Goal: Transaction & Acquisition: Purchase product/service

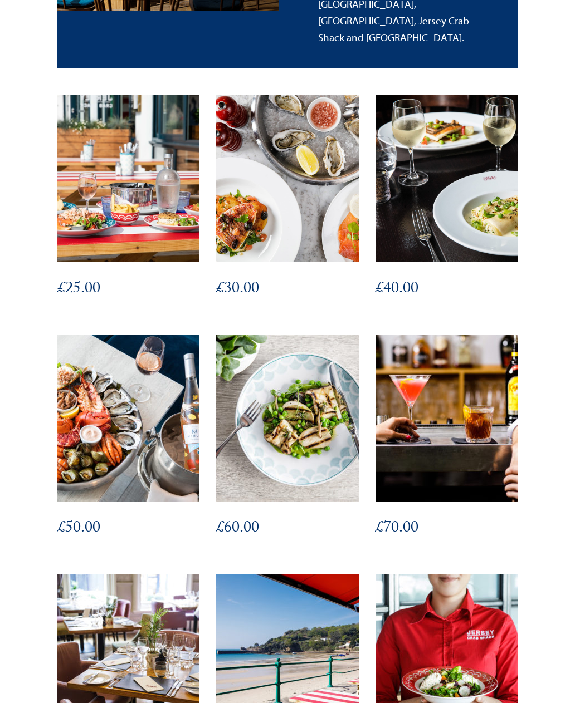
scroll to position [425, 0]
click at [106, 448] on img at bounding box center [128, 418] width 142 height 167
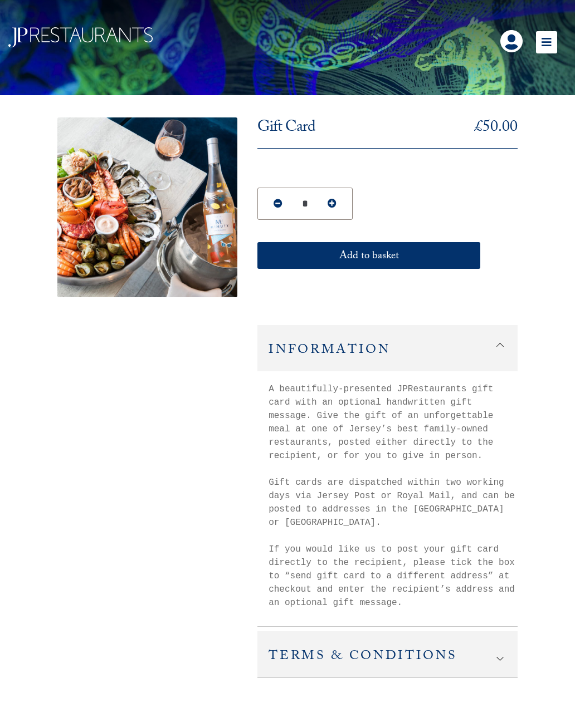
scroll to position [19, 0]
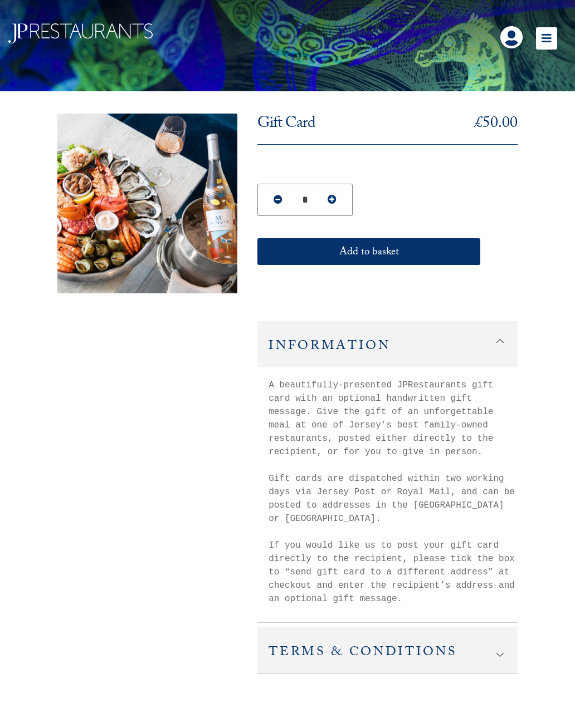
click at [361, 251] on button "Add to basket" at bounding box center [368, 252] width 223 height 27
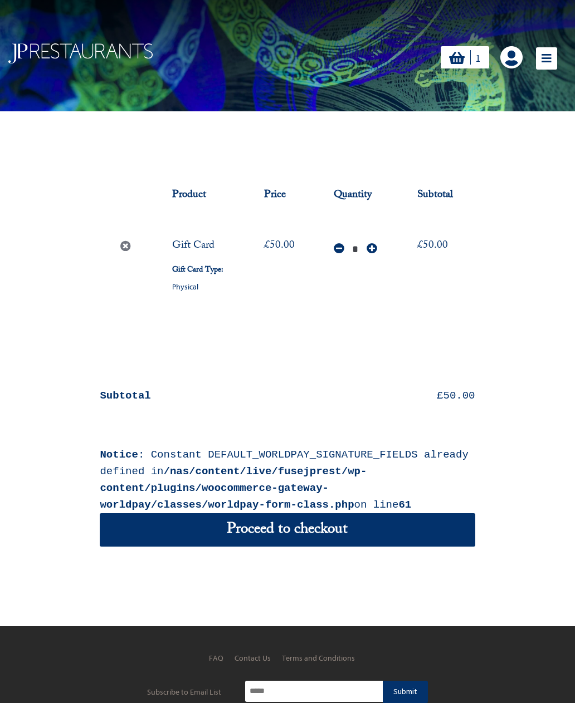
click at [548, 60] on icon at bounding box center [546, 58] width 21 height 22
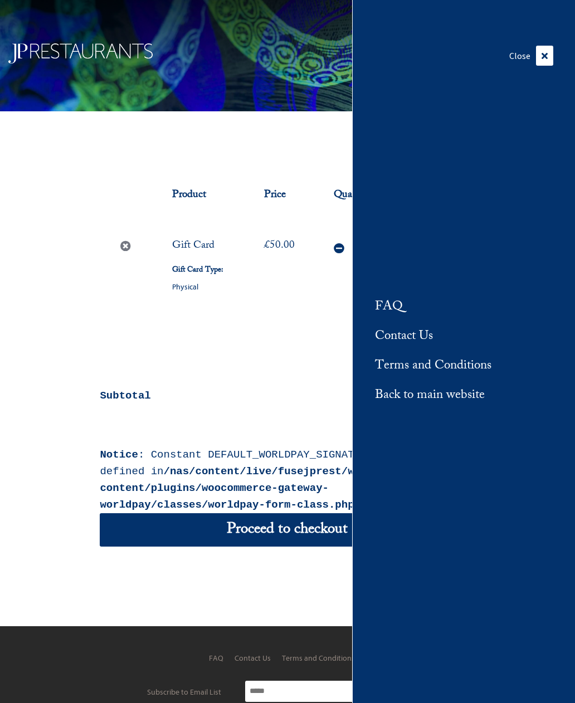
click at [249, 68] on div "1 1" at bounding box center [406, 55] width 335 height 27
click at [543, 65] on icon at bounding box center [544, 56] width 17 height 20
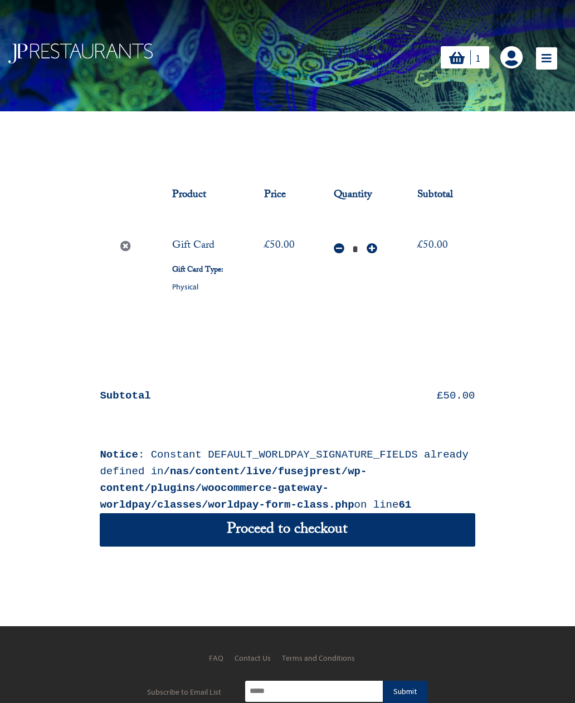
click at [512, 63] on link at bounding box center [511, 57] width 22 height 22
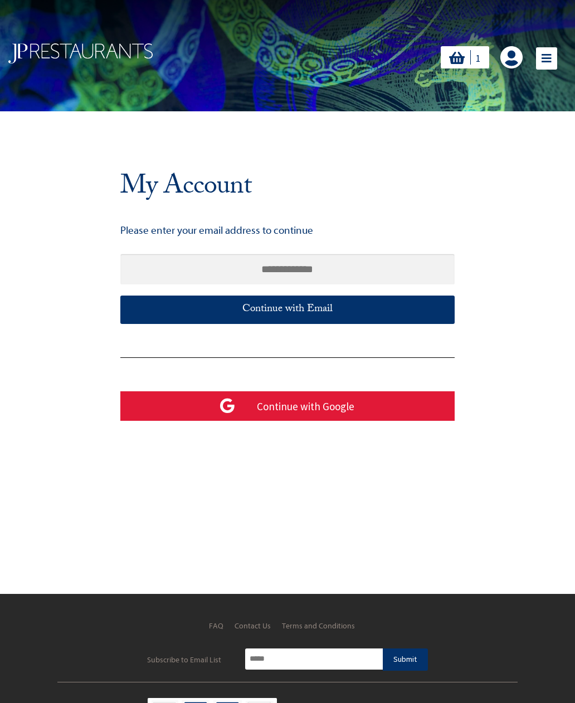
click at [456, 51] on icon "1" at bounding box center [457, 58] width 16 height 14
click at [468, 64] on link "1 1" at bounding box center [464, 57] width 48 height 22
click at [300, 82] on div "1 1" at bounding box center [287, 55] width 575 height 111
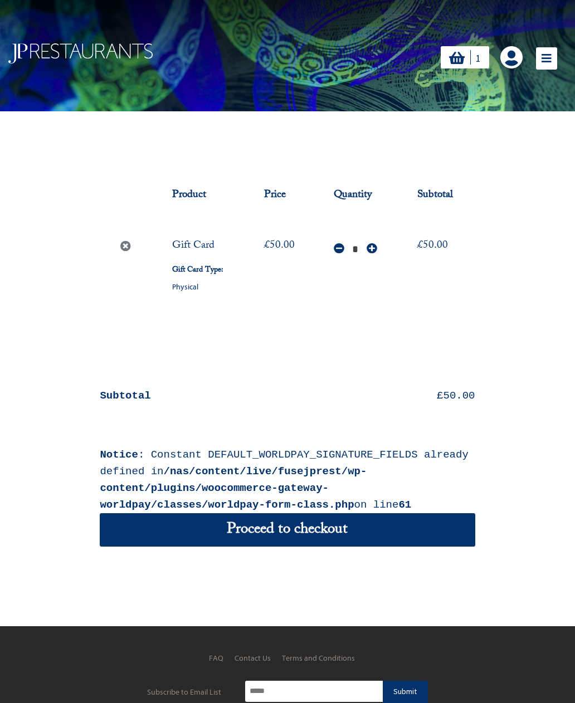
click at [264, 534] on link "Proceed to checkout" at bounding box center [287, 529] width 375 height 33
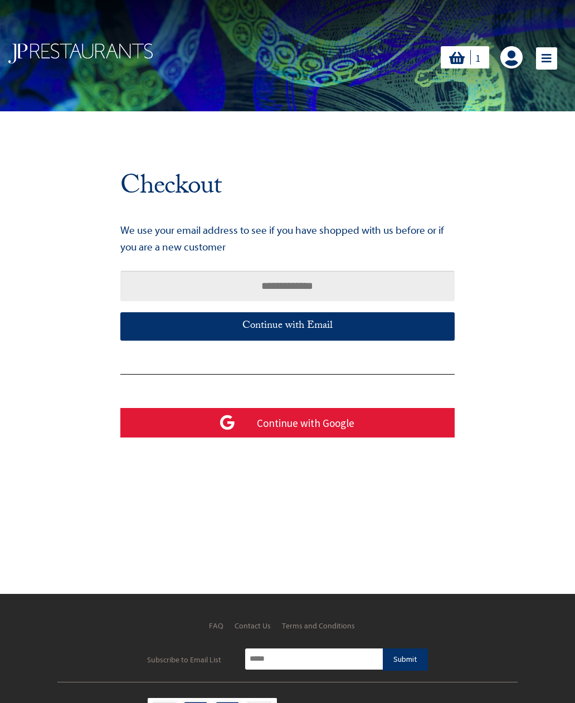
click at [161, 284] on input "text" at bounding box center [287, 286] width 334 height 31
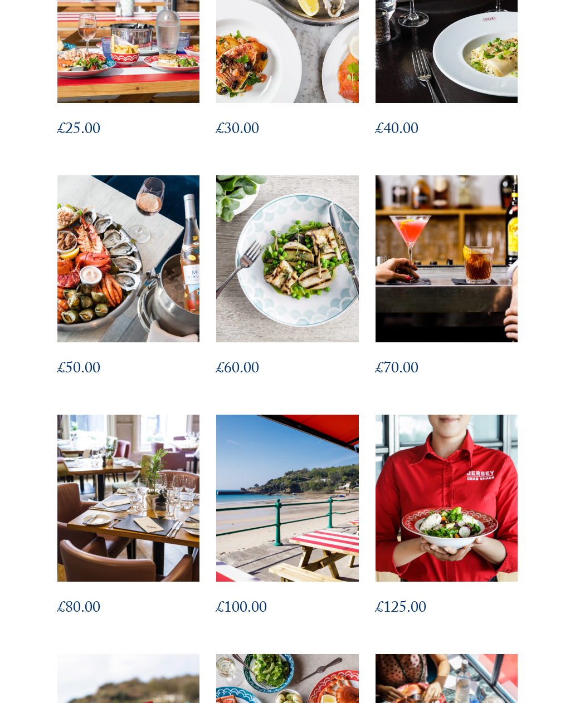
scroll to position [589, 0]
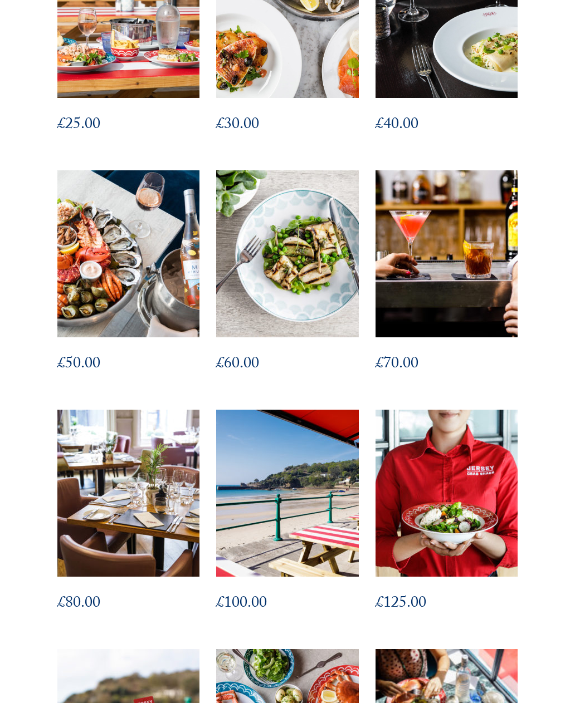
click at [277, 247] on img at bounding box center [287, 253] width 142 height 167
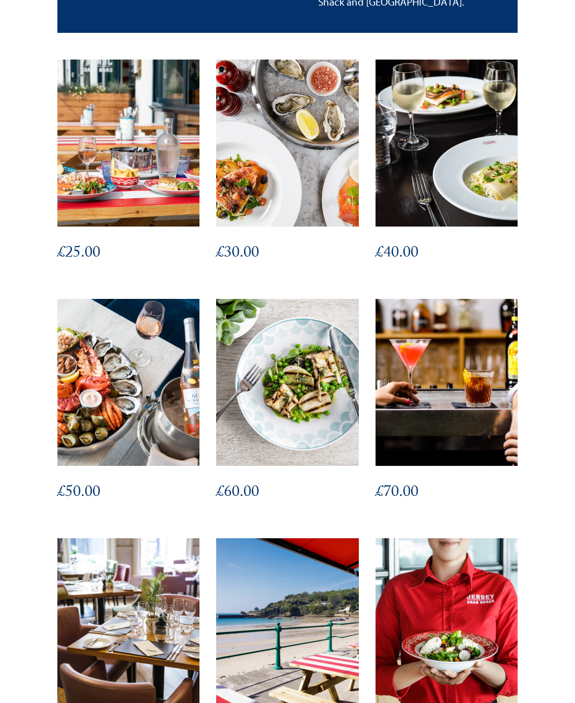
scroll to position [452, 0]
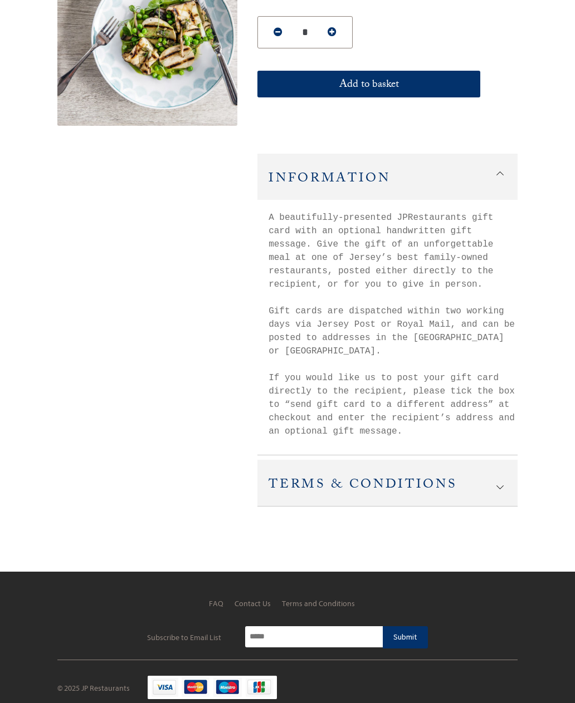
scroll to position [188, 0]
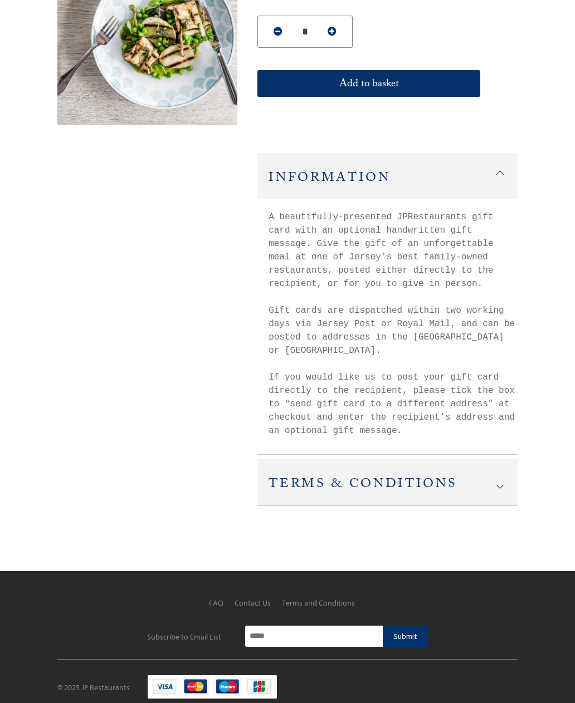
click at [501, 487] on icon at bounding box center [499, 487] width 7 height 7
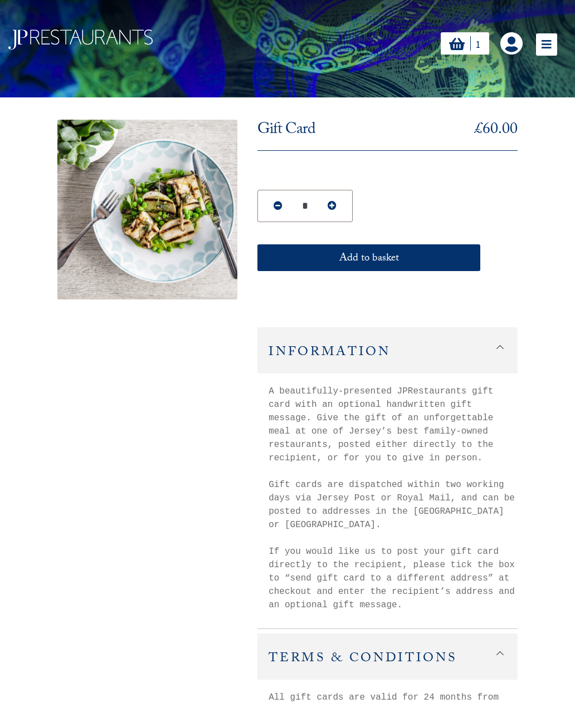
scroll to position [0, 0]
